Goal: Use online tool/utility: Utilize a website feature to perform a specific function

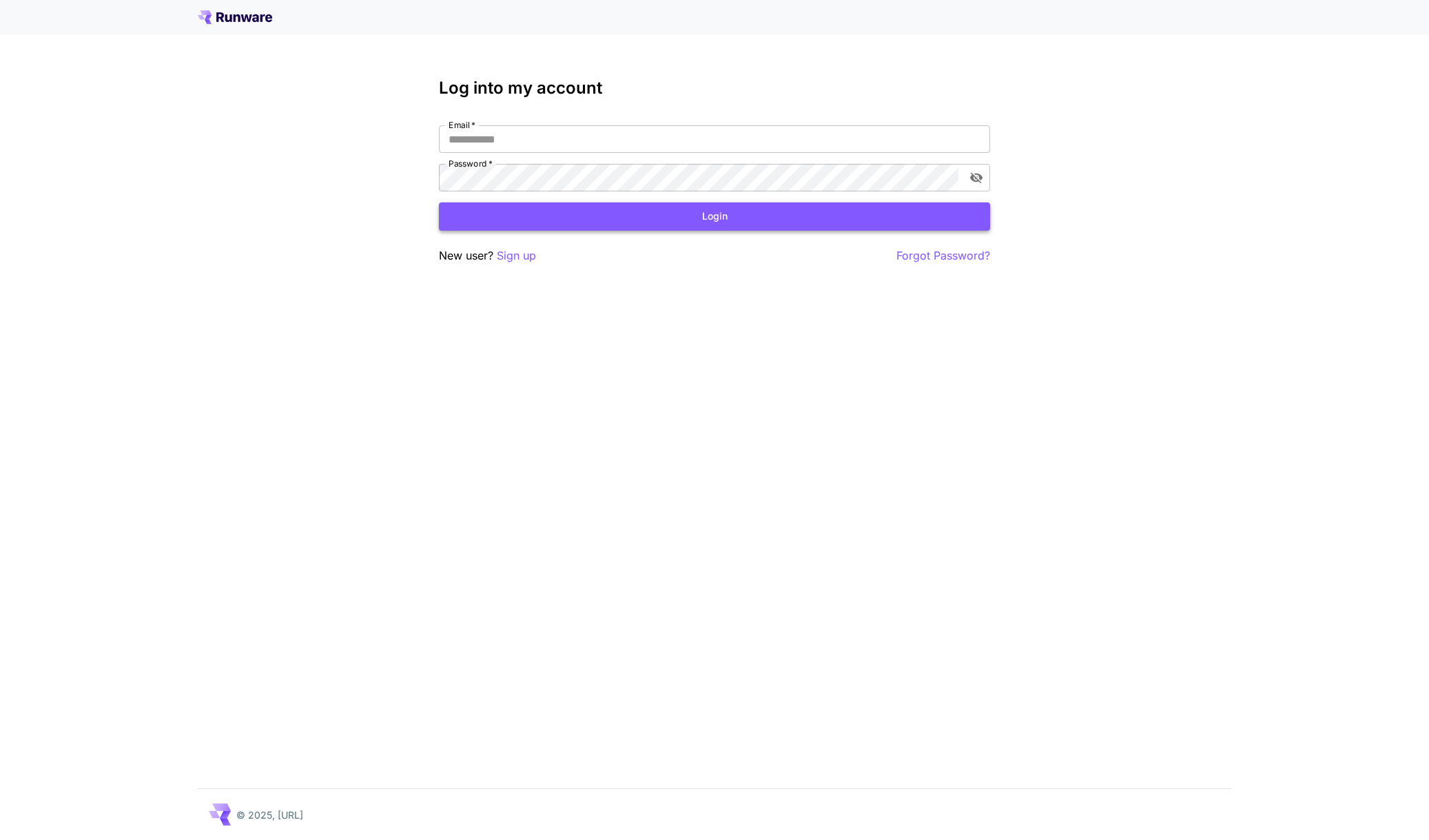
type input "**********"
click at [578, 213] on button "Login" at bounding box center [714, 217] width 552 height 29
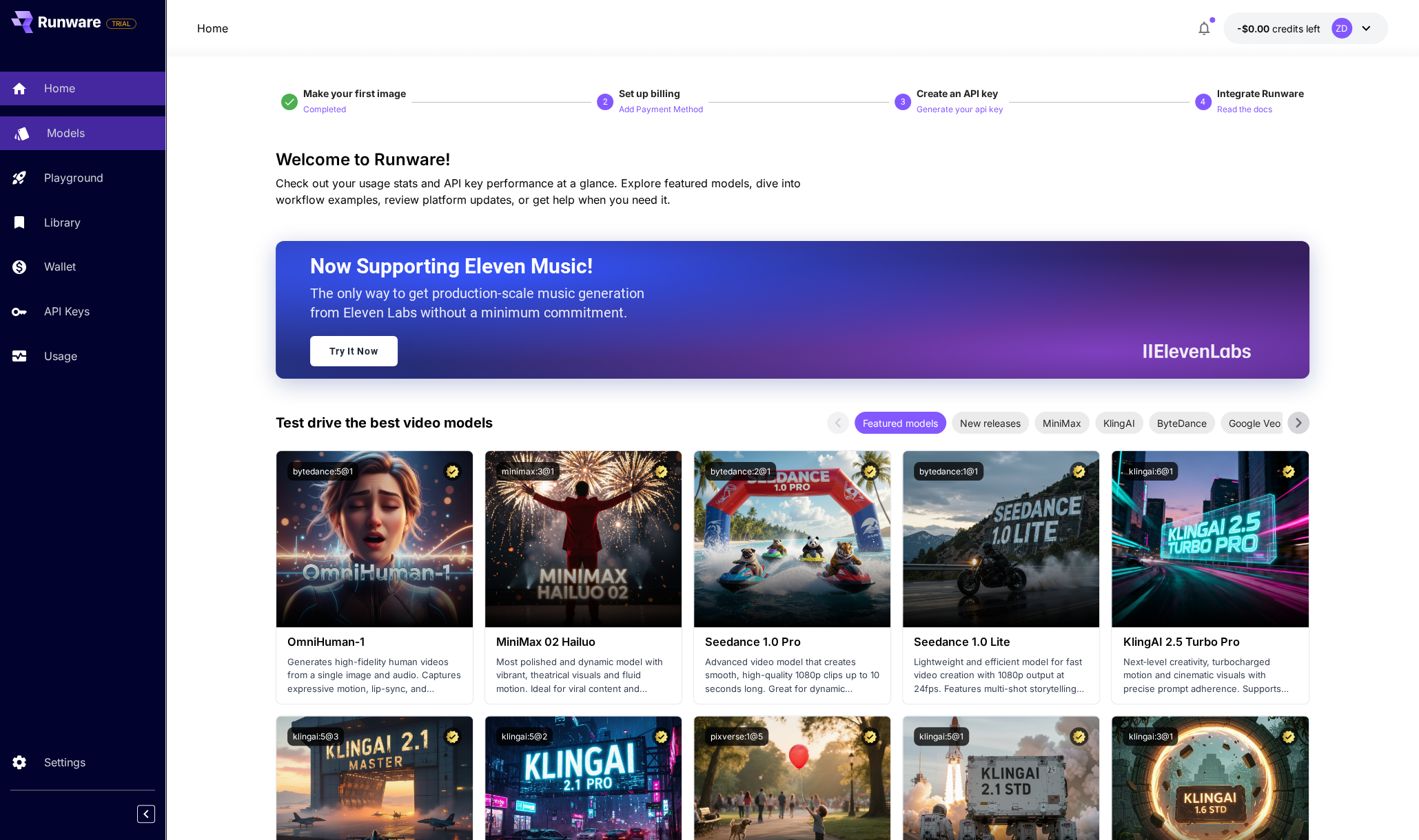
click at [72, 138] on p "Models" at bounding box center [66, 133] width 38 height 17
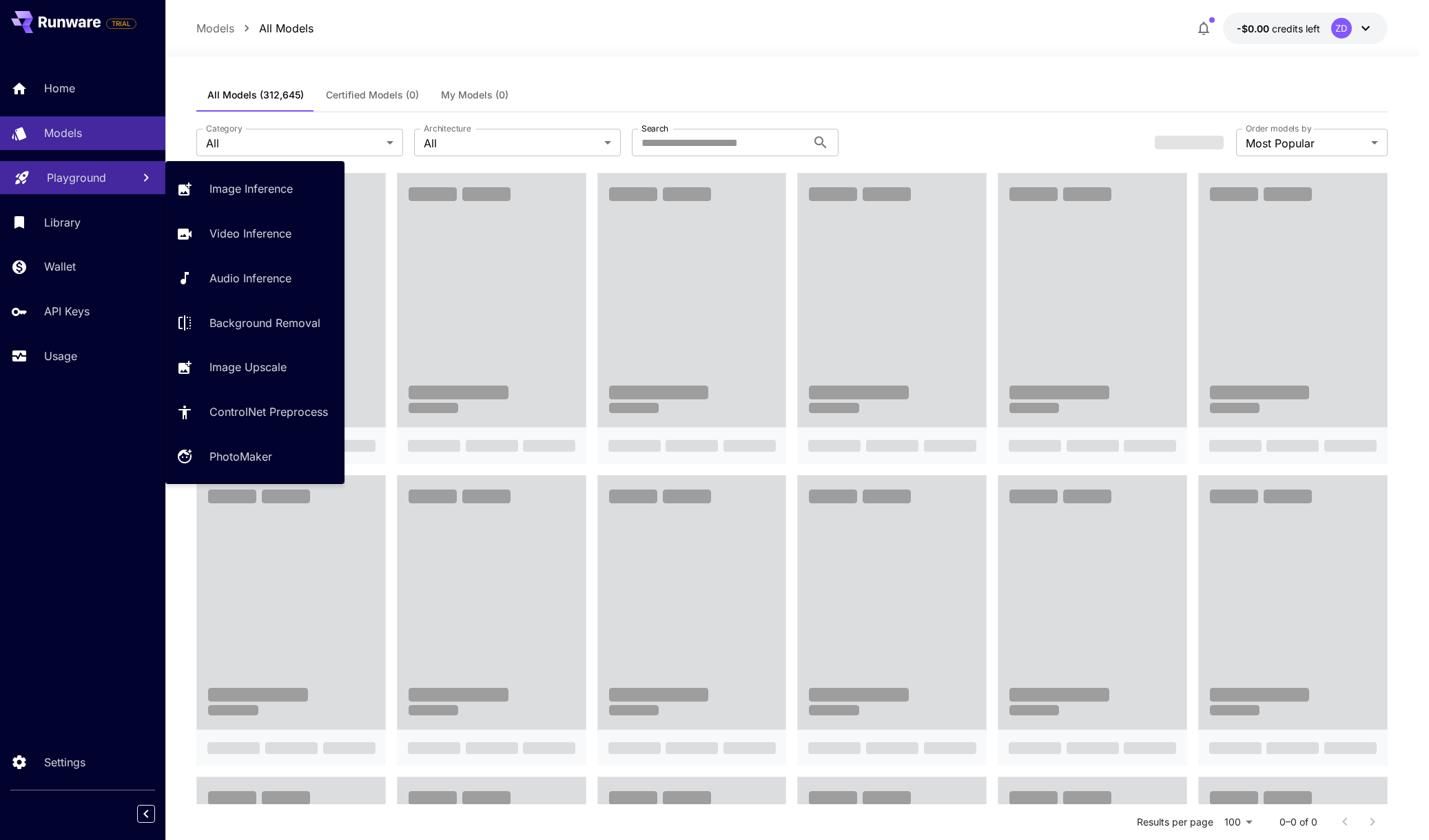
click at [70, 189] on link "Playground" at bounding box center [83, 178] width 165 height 34
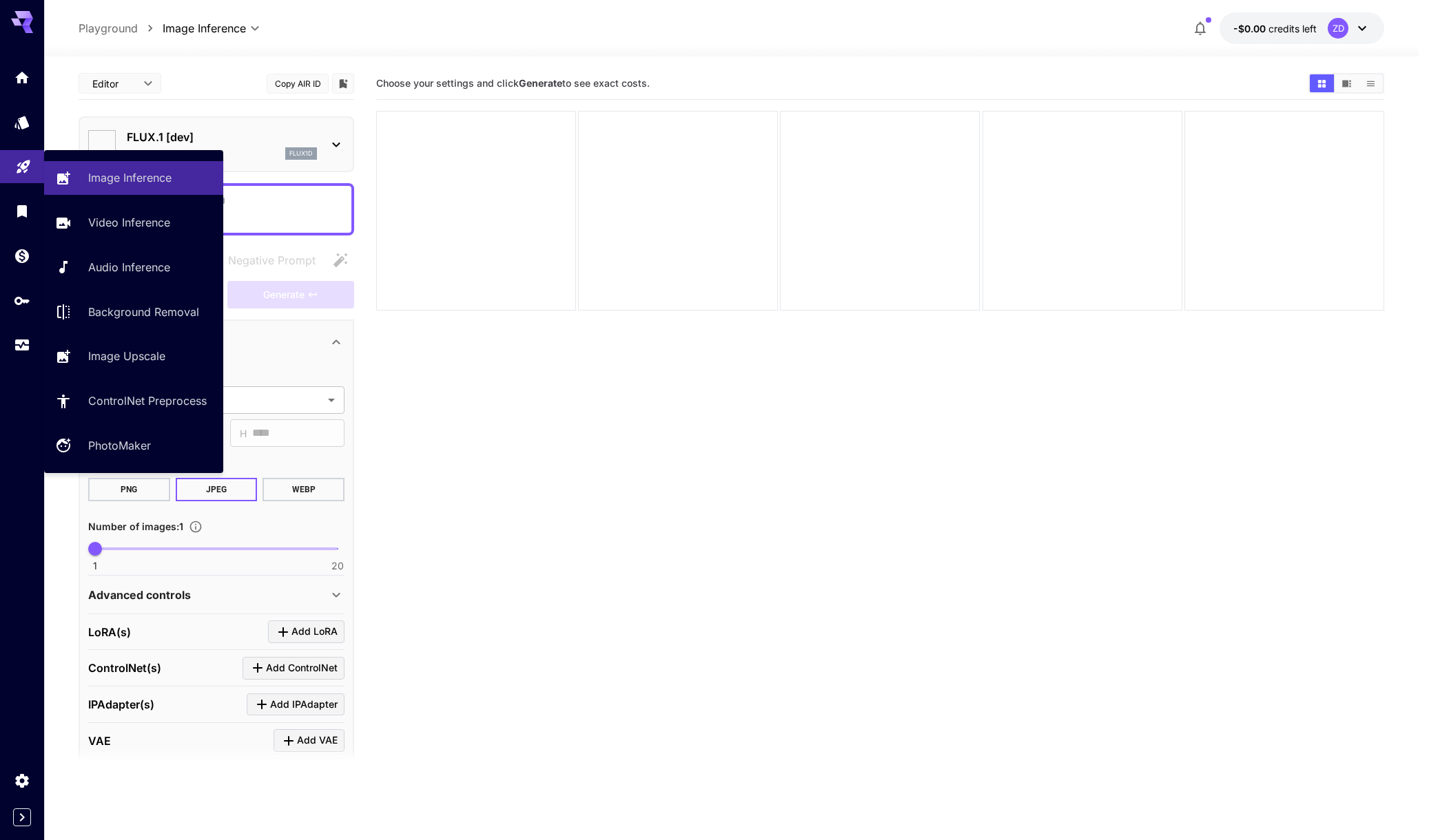
type input "**********"
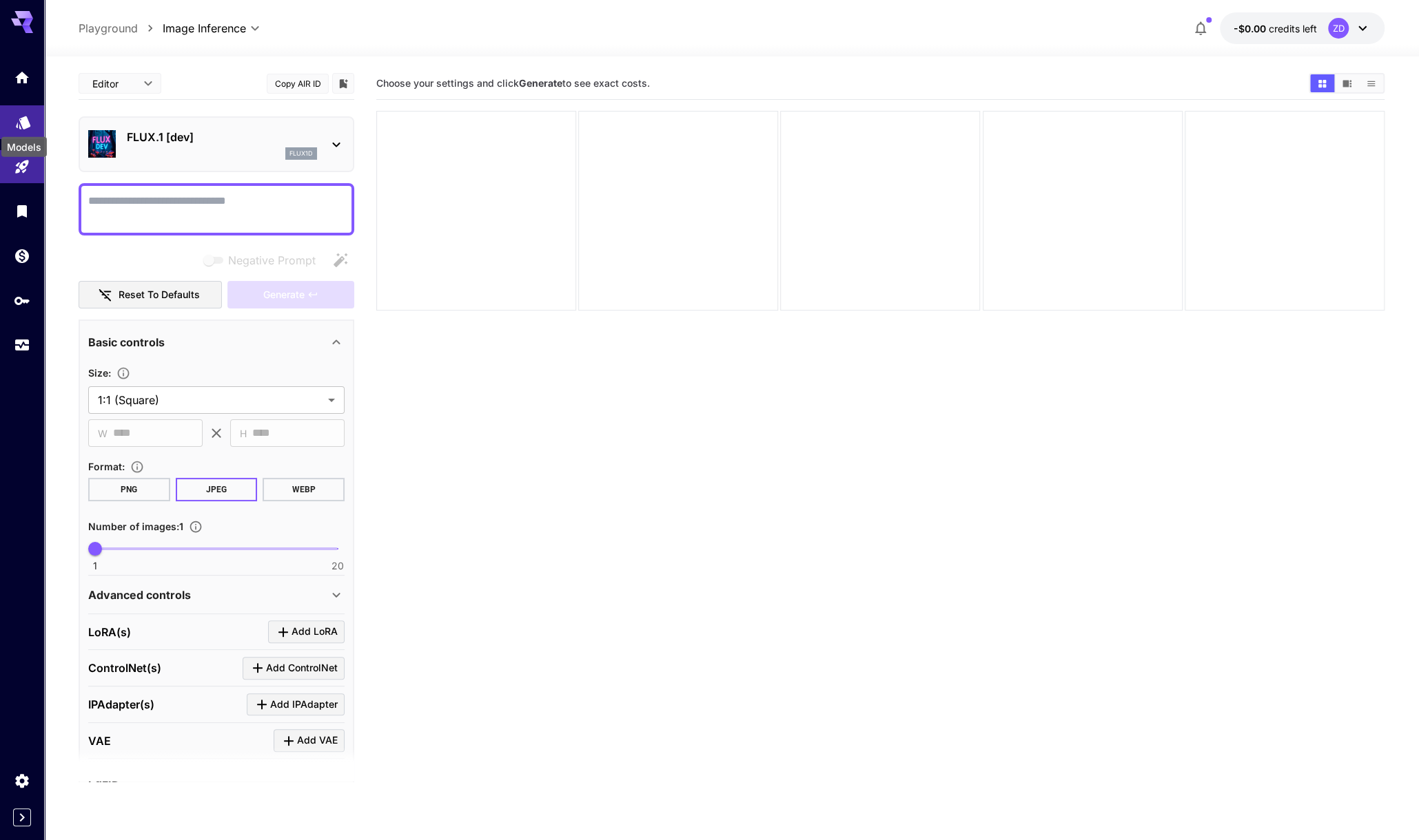
click at [21, 120] on icon "Models" at bounding box center [23, 119] width 14 height 13
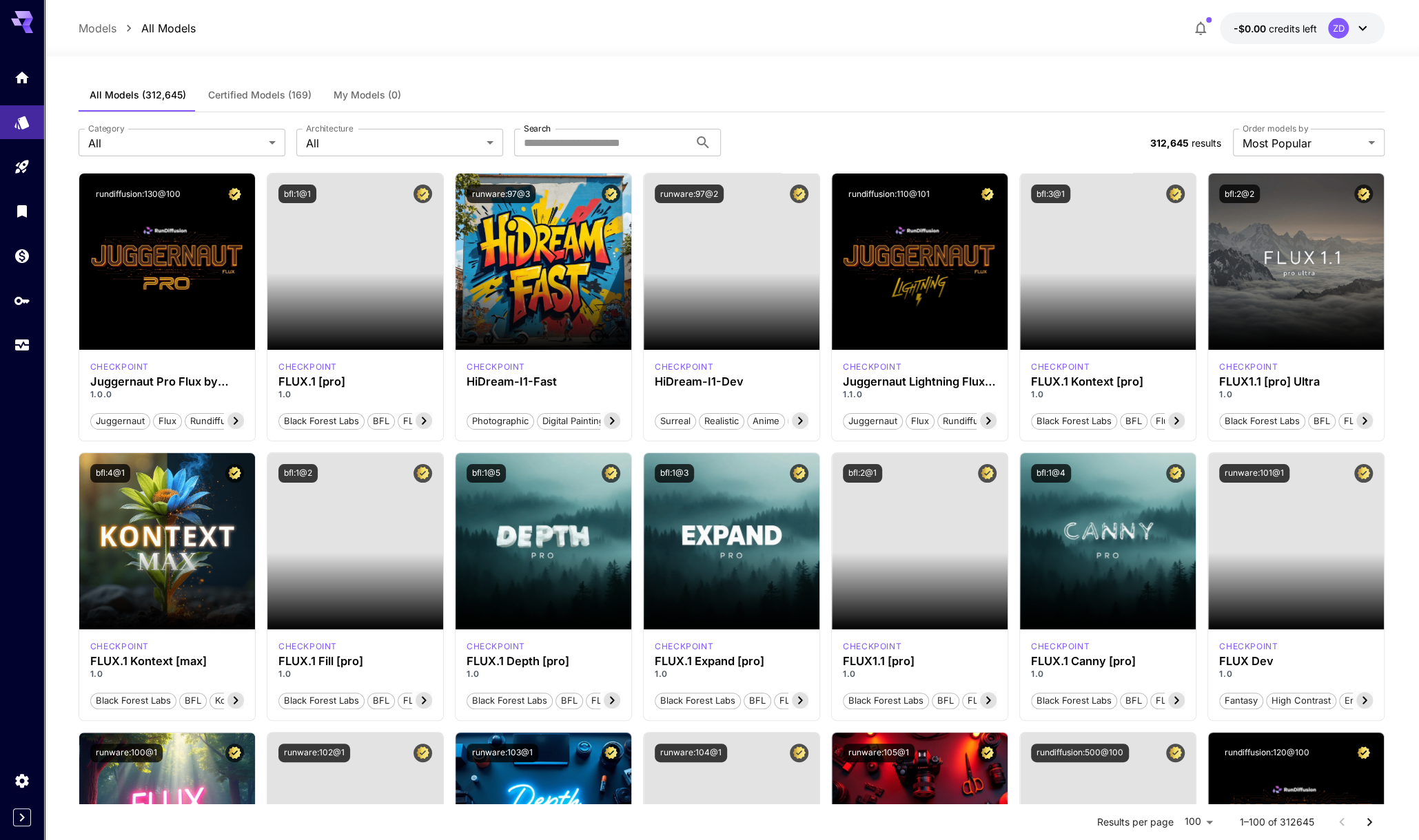
click at [1364, 25] on icon at bounding box center [1363, 29] width 17 height 17
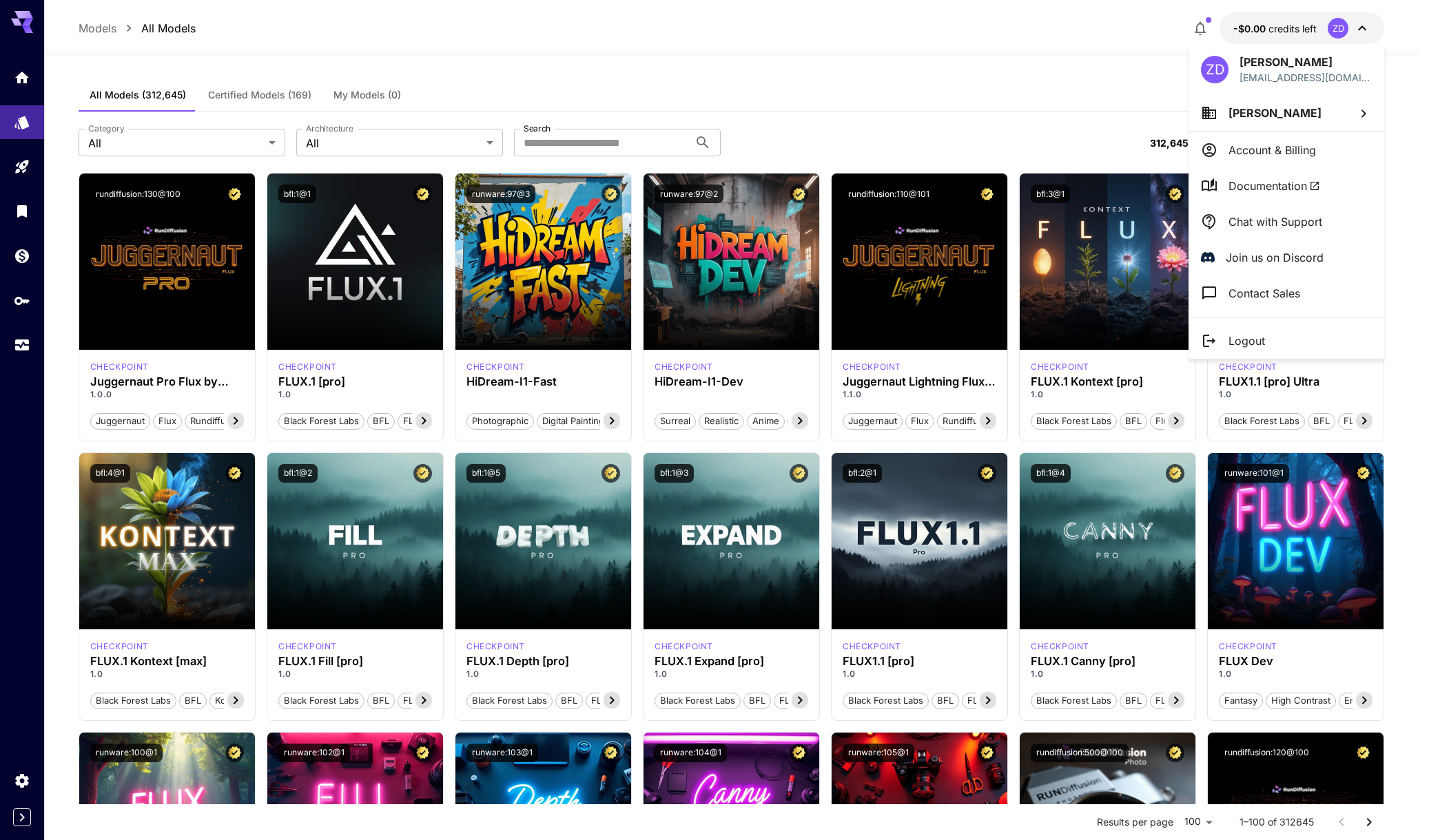
click at [1325, 119] on li "[PERSON_NAME]" at bounding box center [1287, 113] width 195 height 37
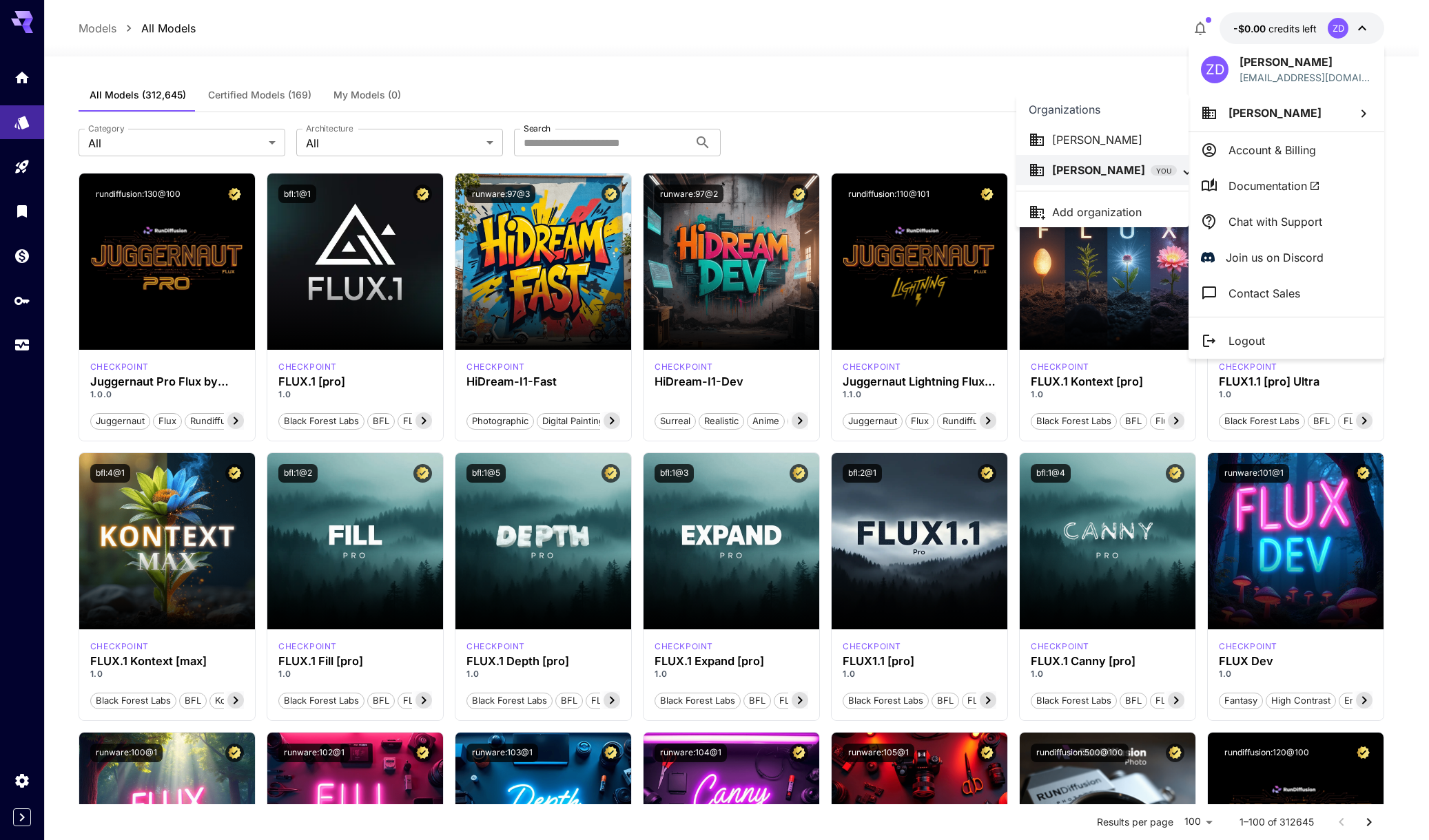
click at [1099, 137] on p "[PERSON_NAME]" at bounding box center [1097, 140] width 90 height 17
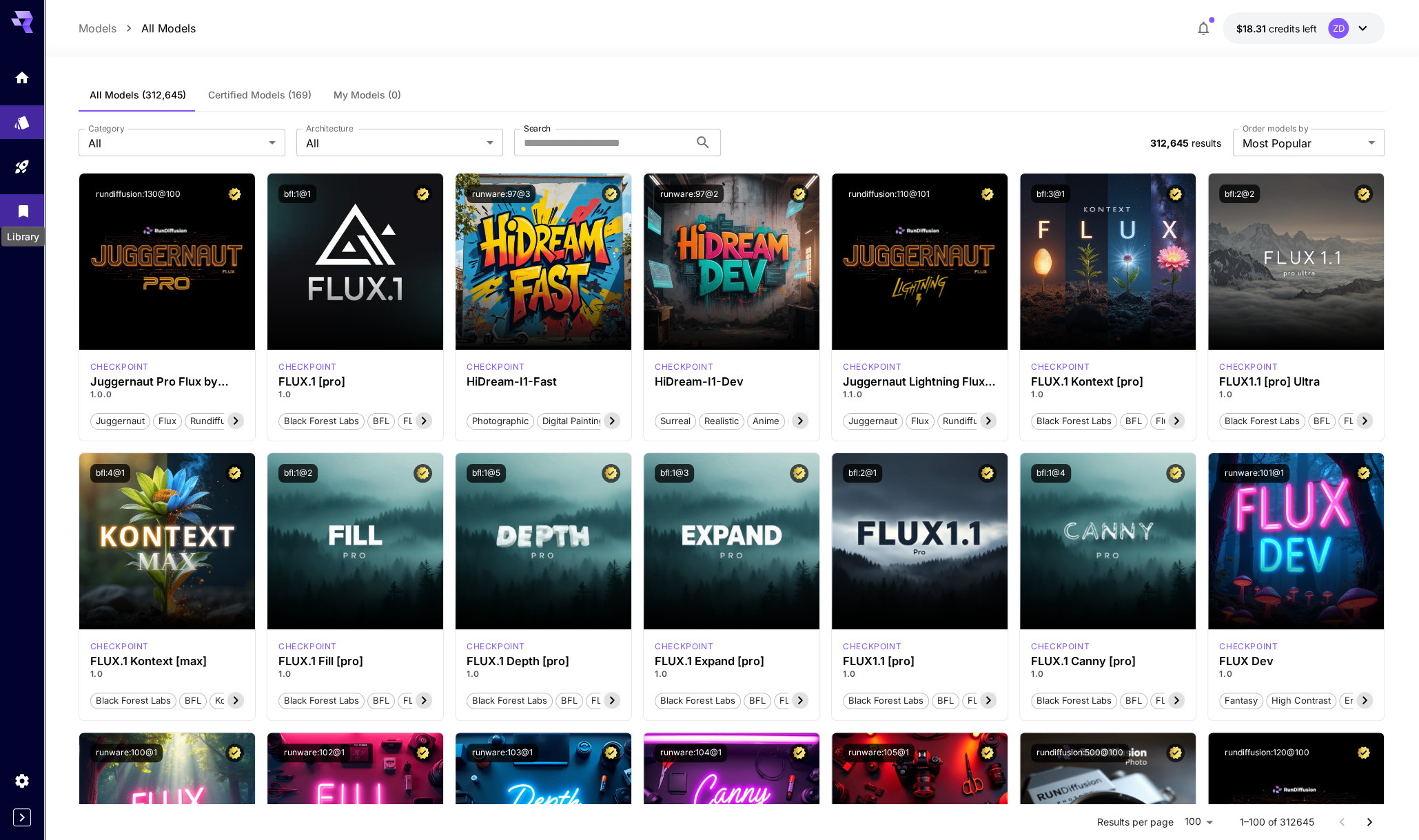
click at [18, 214] on icon "Library" at bounding box center [24, 208] width 17 height 17
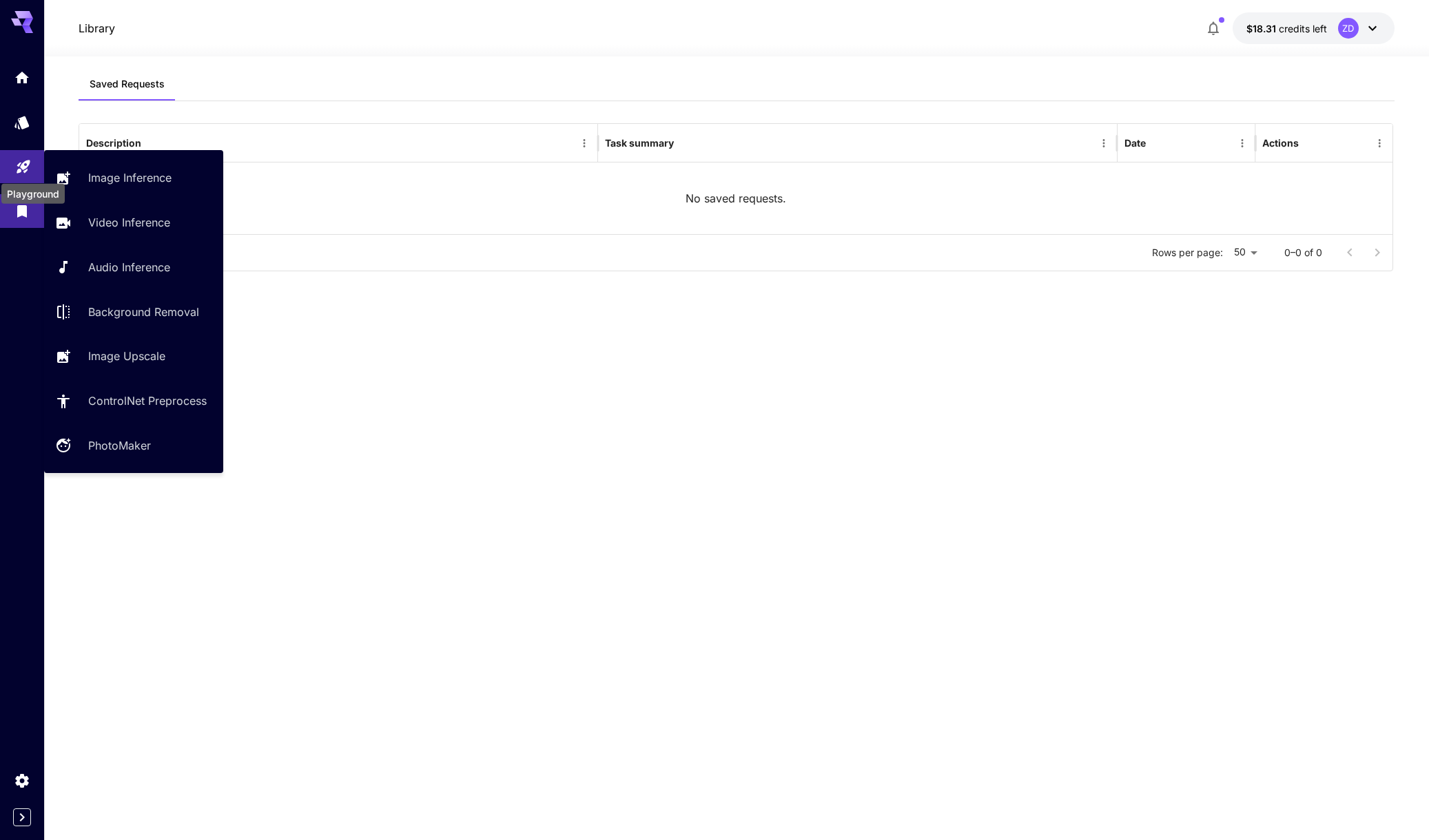
click at [21, 169] on icon "Playground" at bounding box center [24, 163] width 17 height 17
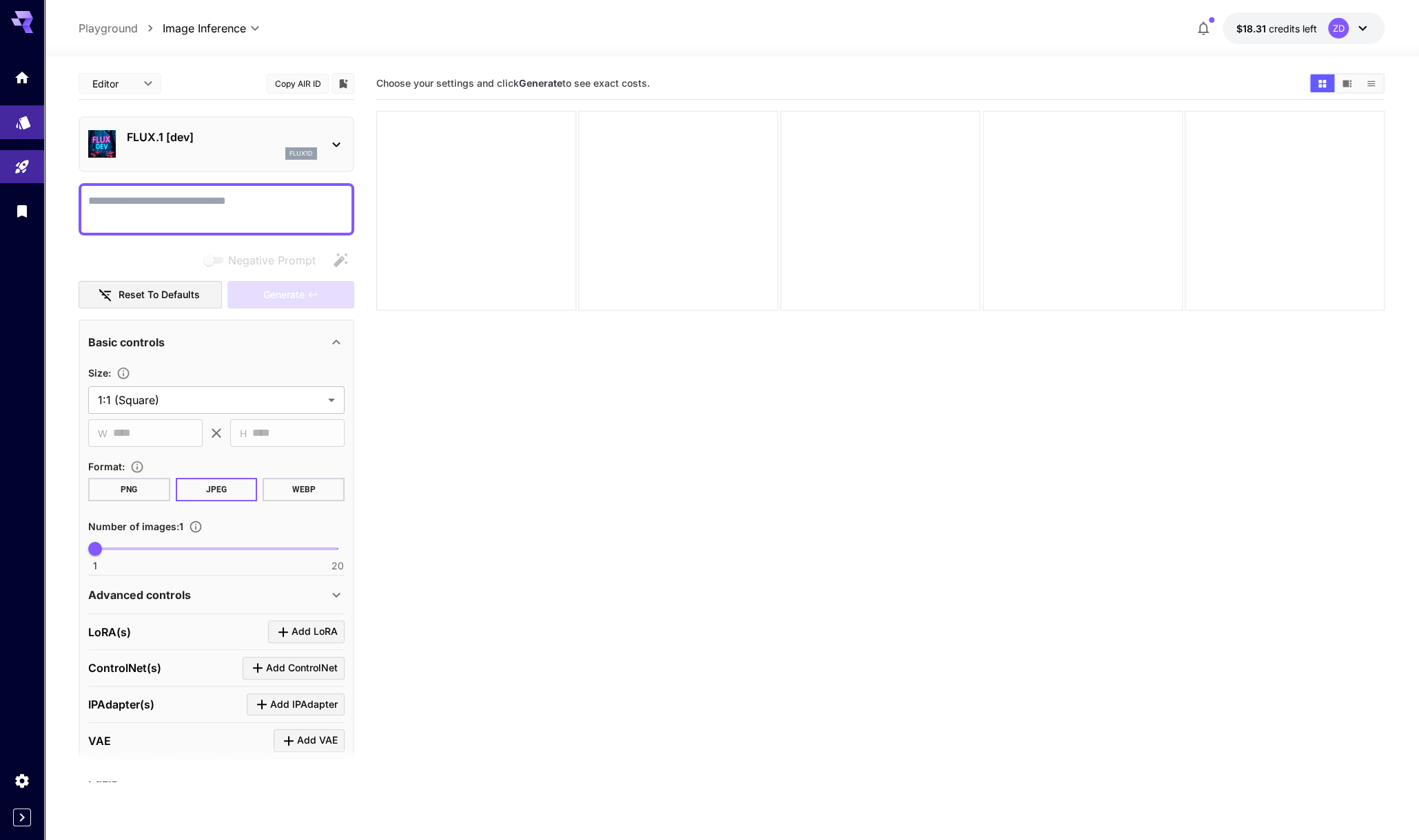
click at [21, 130] on link at bounding box center [22, 122] width 44 height 34
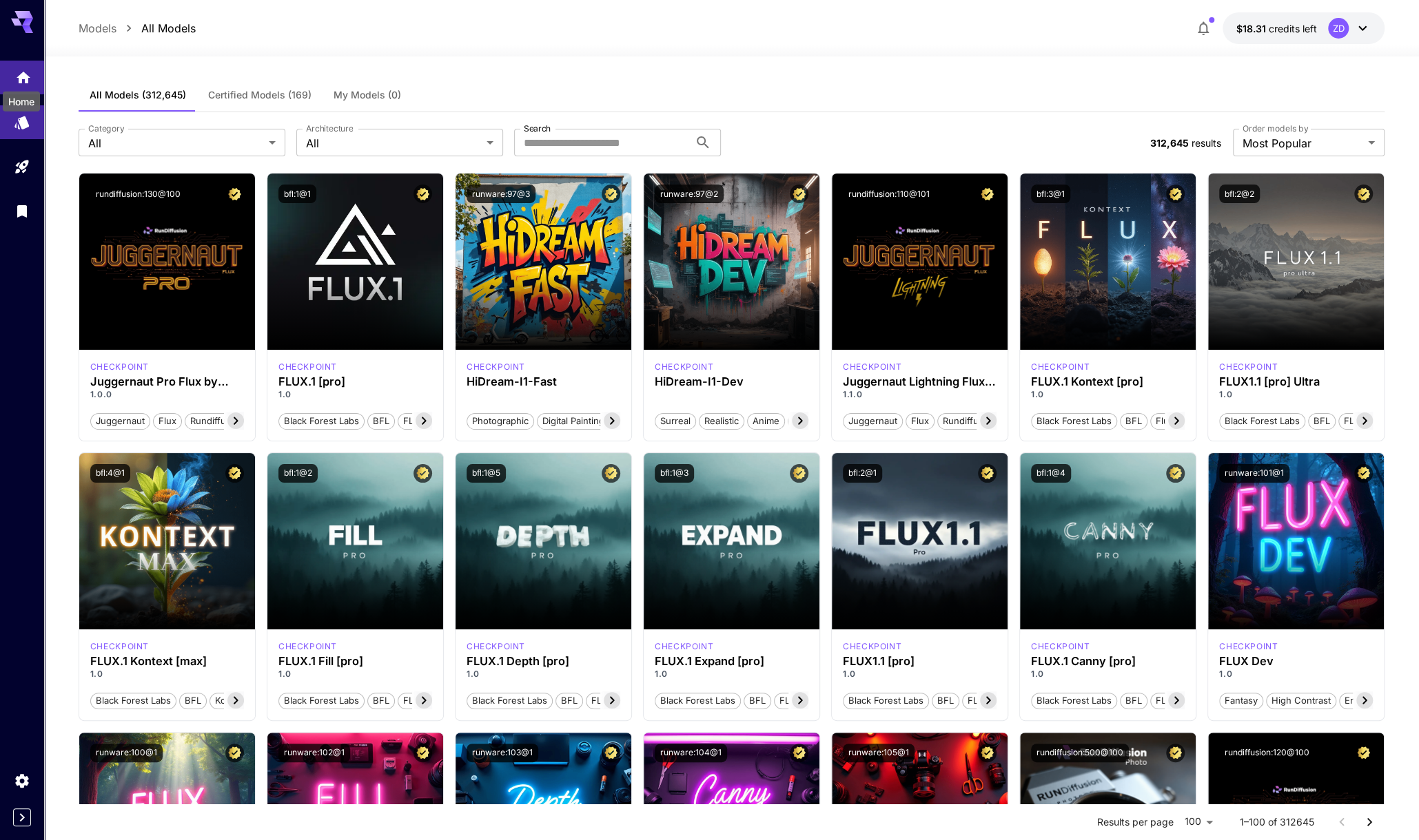
click at [15, 74] on icon "Home" at bounding box center [24, 74] width 17 height 17
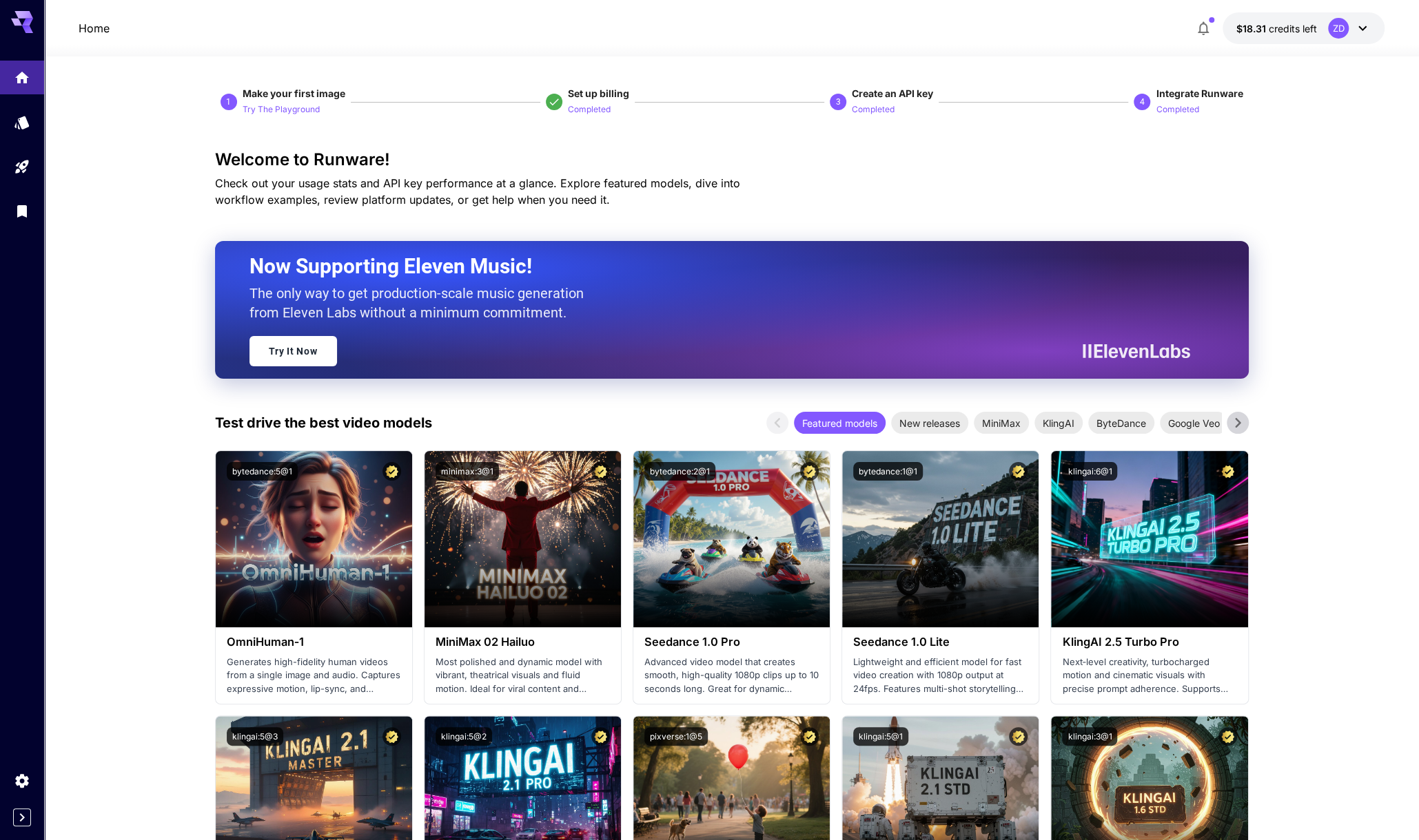
click at [32, 21] on icon at bounding box center [27, 22] width 11 height 8
click at [27, 115] on icon "Models" at bounding box center [23, 121] width 14 height 13
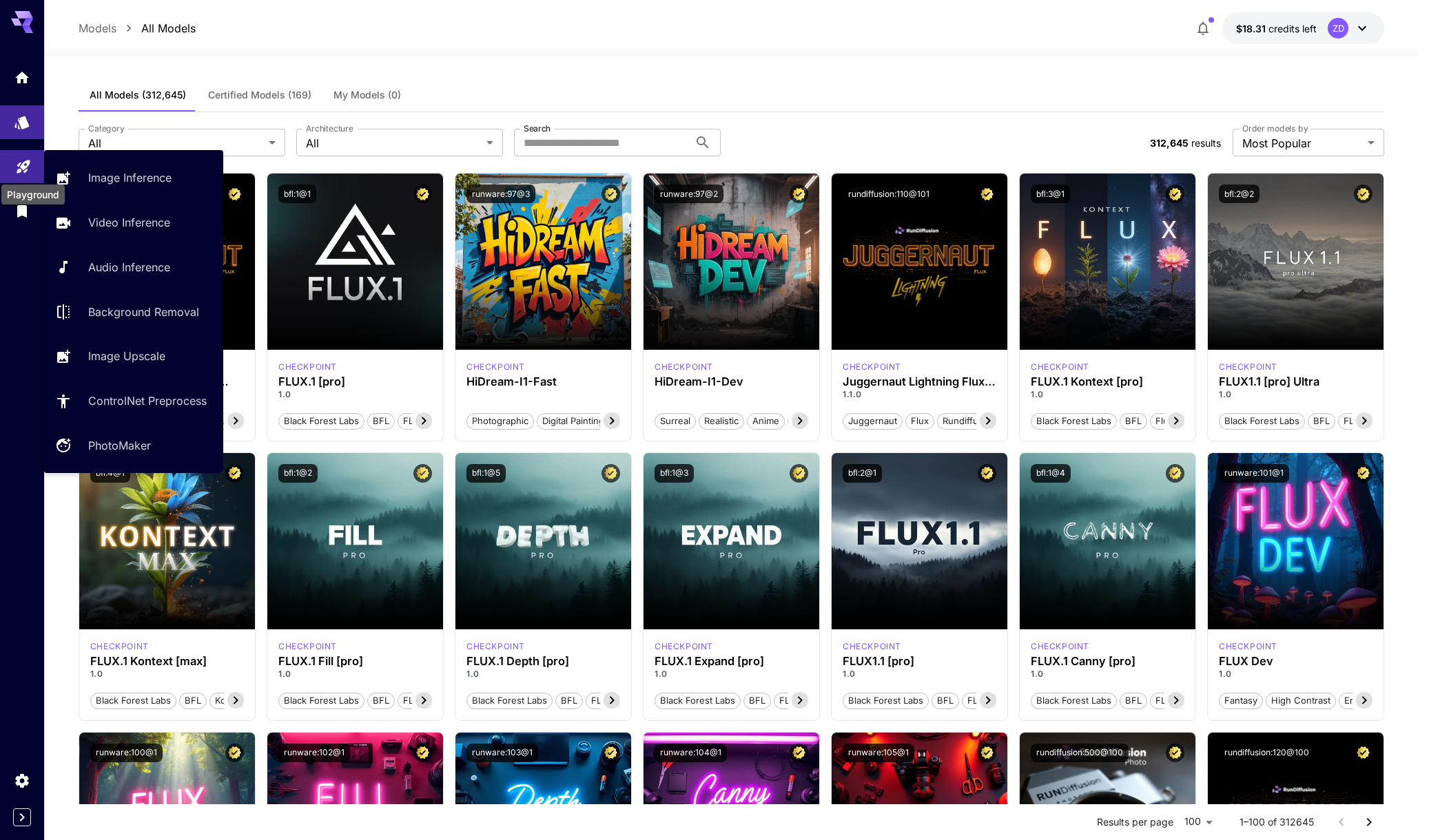
click at [26, 165] on icon "Playground" at bounding box center [24, 165] width 17 height 17
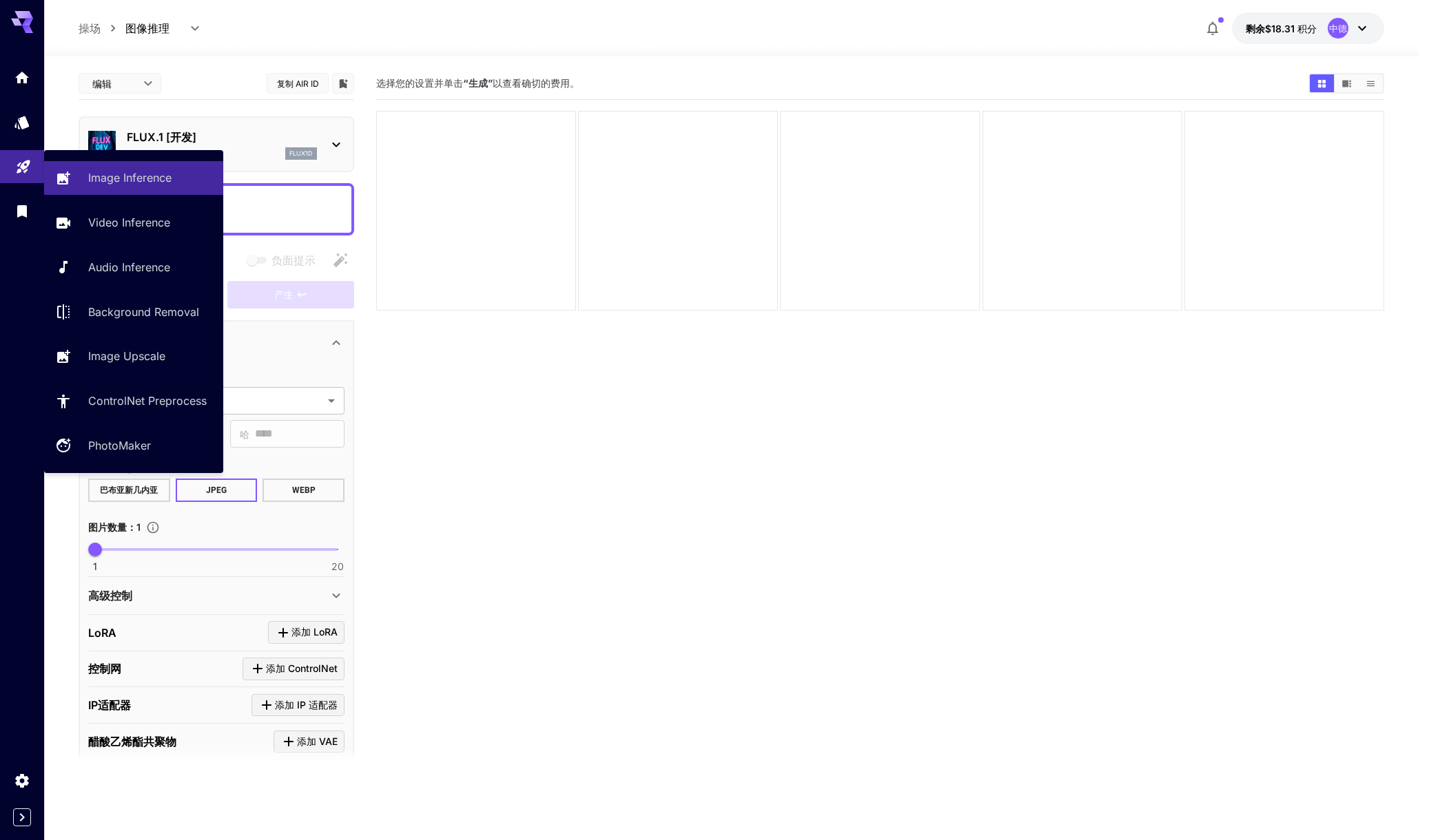
click at [19, 173] on body "**********" at bounding box center [714, 475] width 1429 height 949
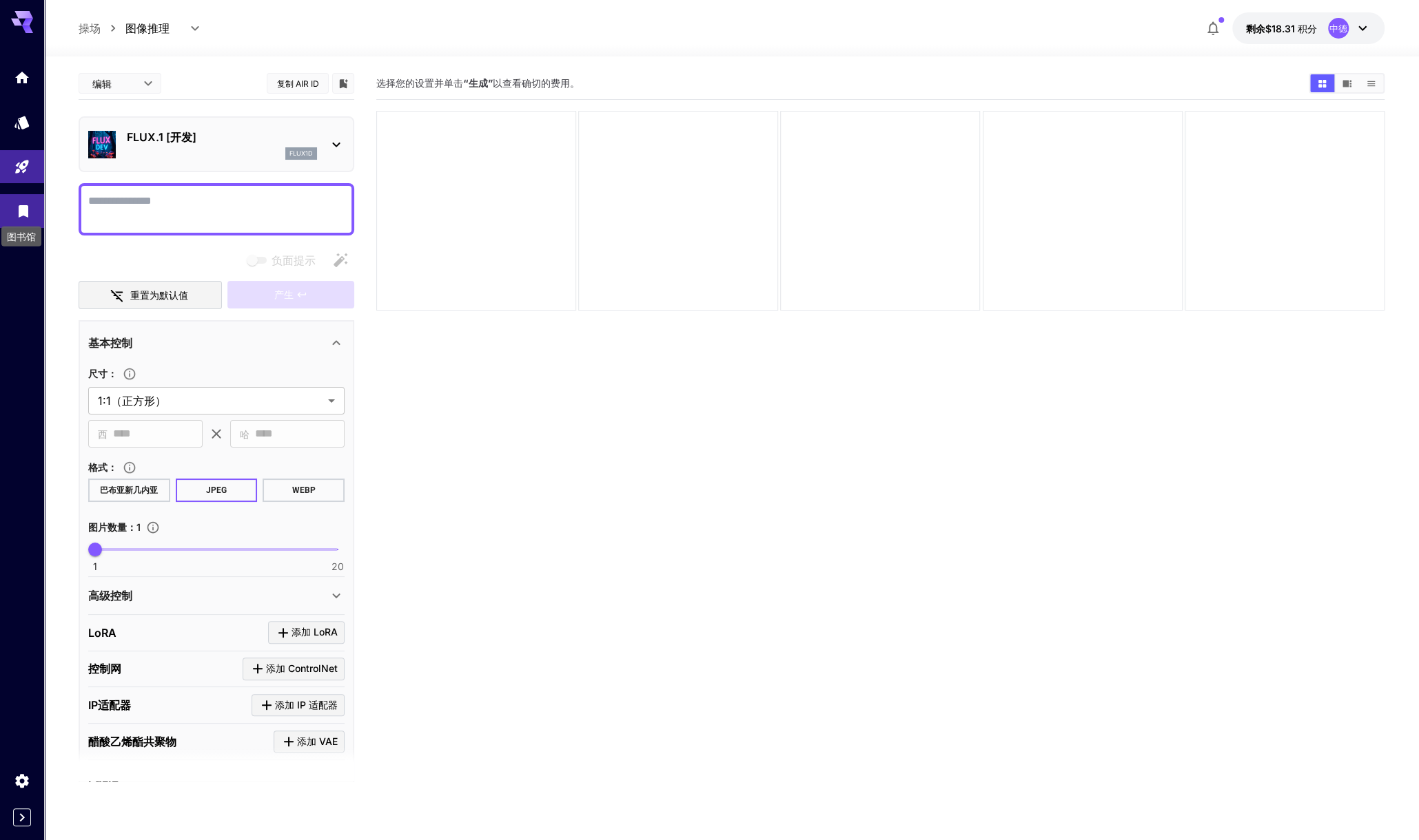
click at [23, 211] on icon "图书馆" at bounding box center [23, 207] width 9 height 13
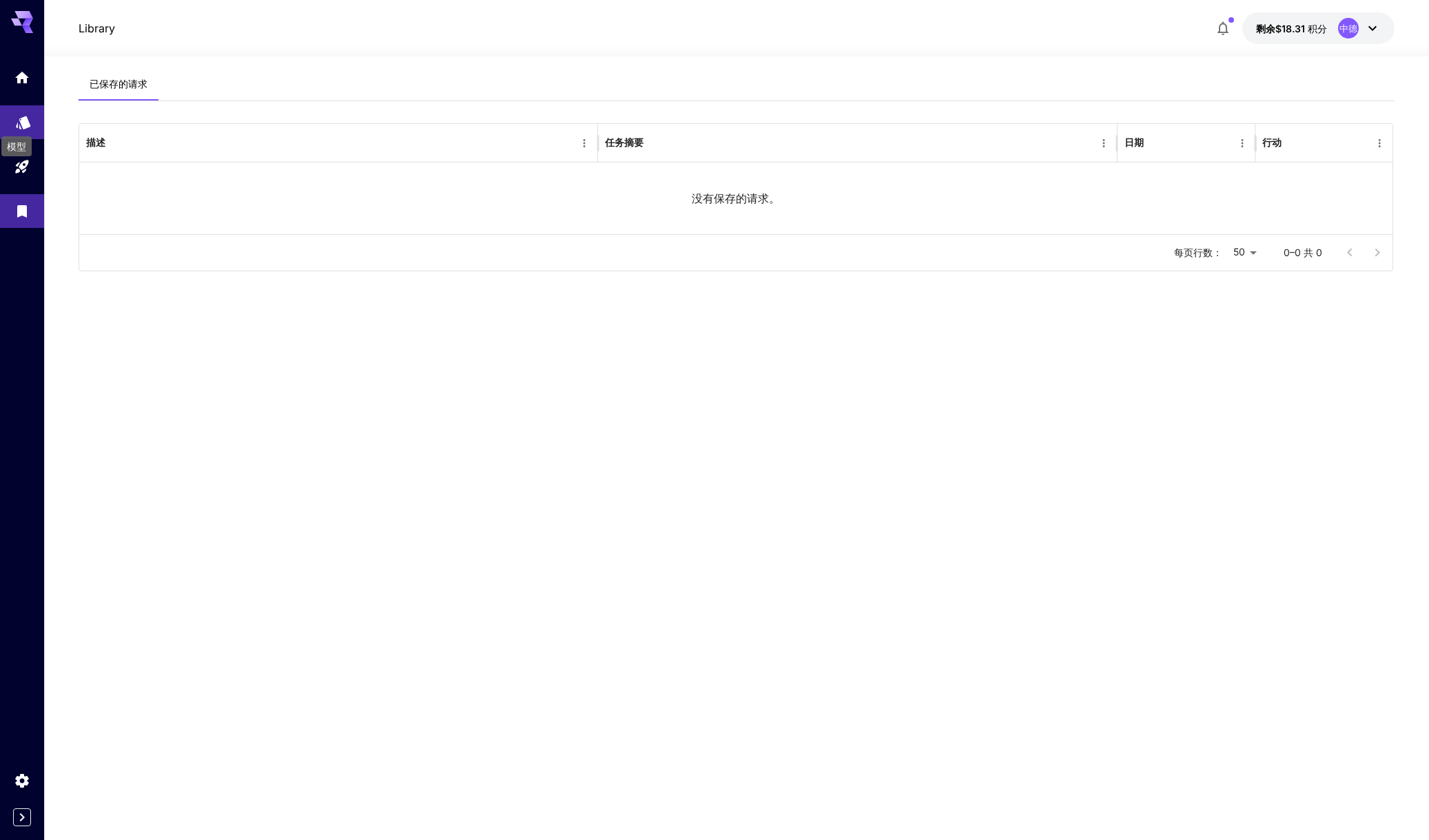
click at [21, 116] on icon "模型" at bounding box center [23, 119] width 14 height 13
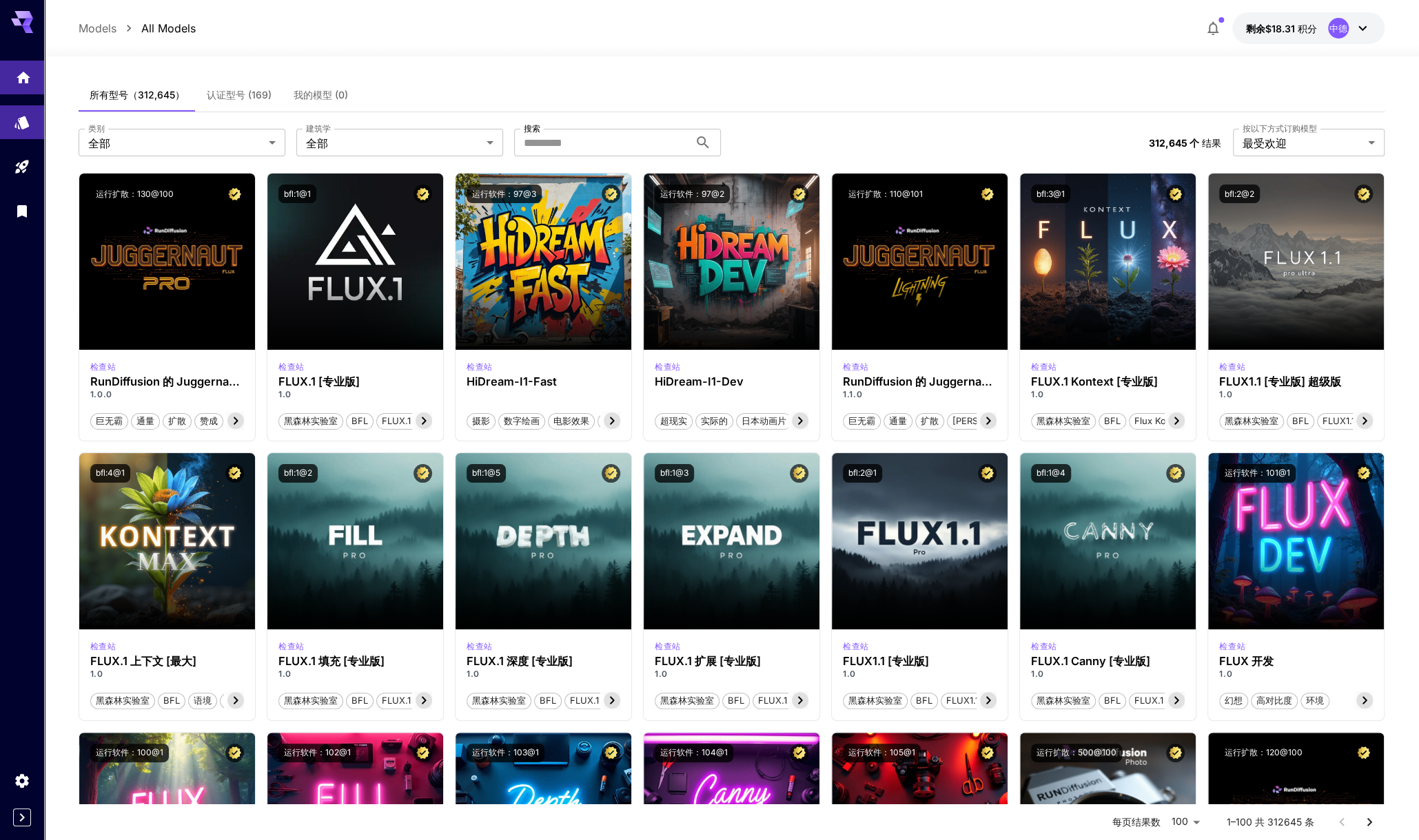
click at [20, 84] on link at bounding box center [22, 77] width 44 height 34
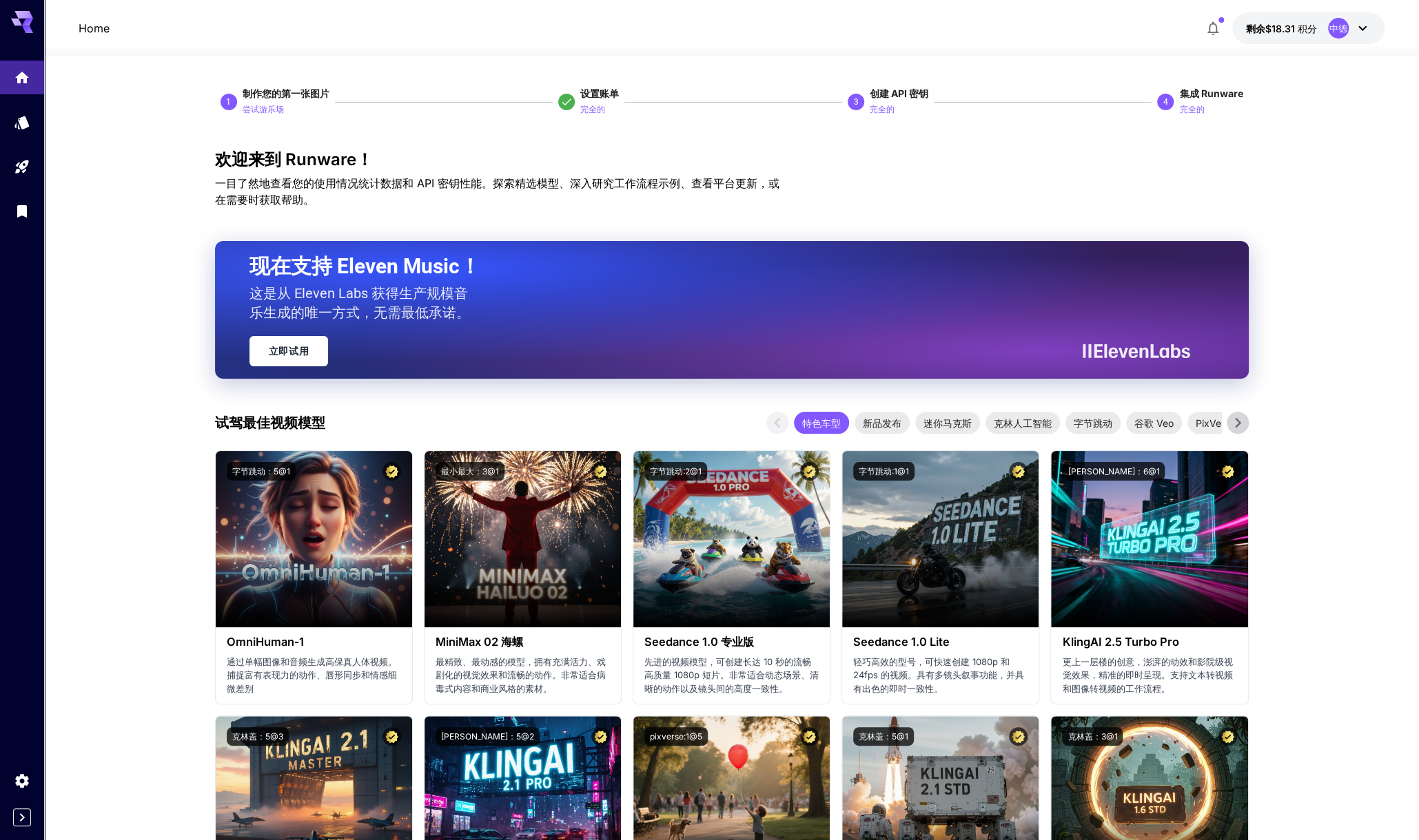
click at [21, 17] on icon at bounding box center [22, 18] width 22 height 14
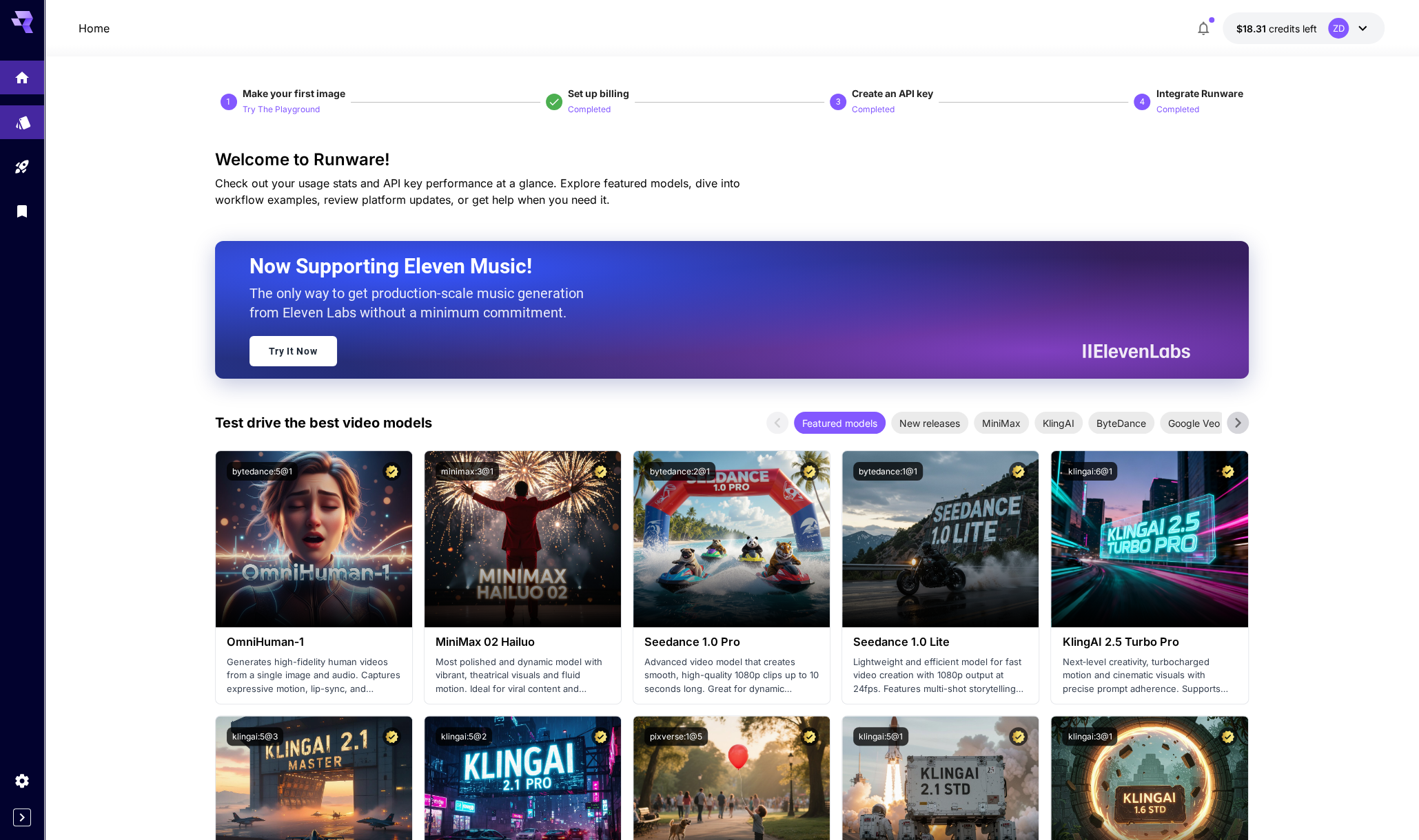
click at [13, 127] on link at bounding box center [22, 122] width 44 height 34
